Goal: Use online tool/utility

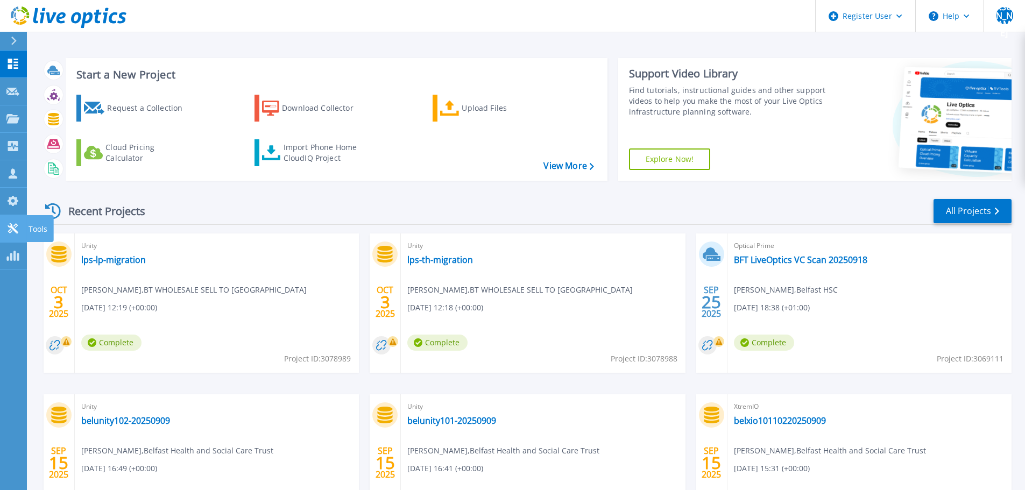
click at [10, 227] on icon at bounding box center [13, 228] width 10 height 10
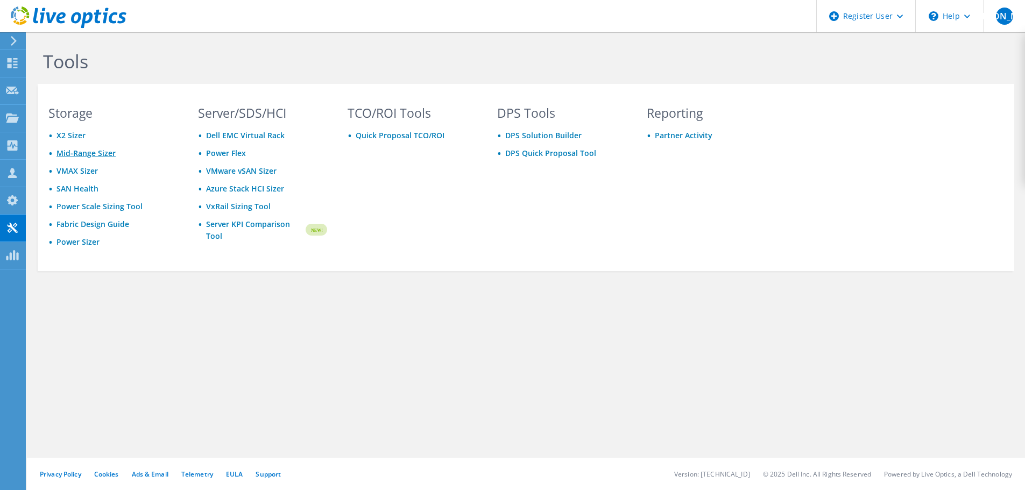
click at [102, 156] on link "Mid-Range Sizer" at bounding box center [86, 153] width 59 height 10
click at [90, 239] on link "Power Sizer" at bounding box center [78, 242] width 43 height 10
